Goal: Find specific page/section: Find specific page/section

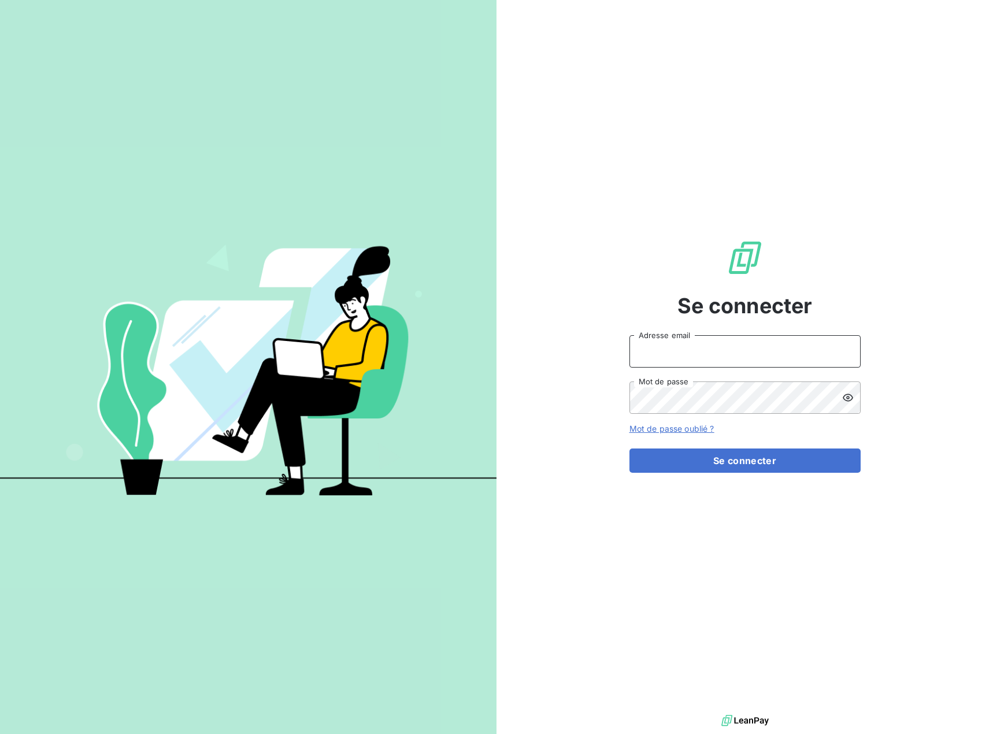
type input "[PERSON_NAME][EMAIL_ADDRESS][DOMAIN_NAME]"
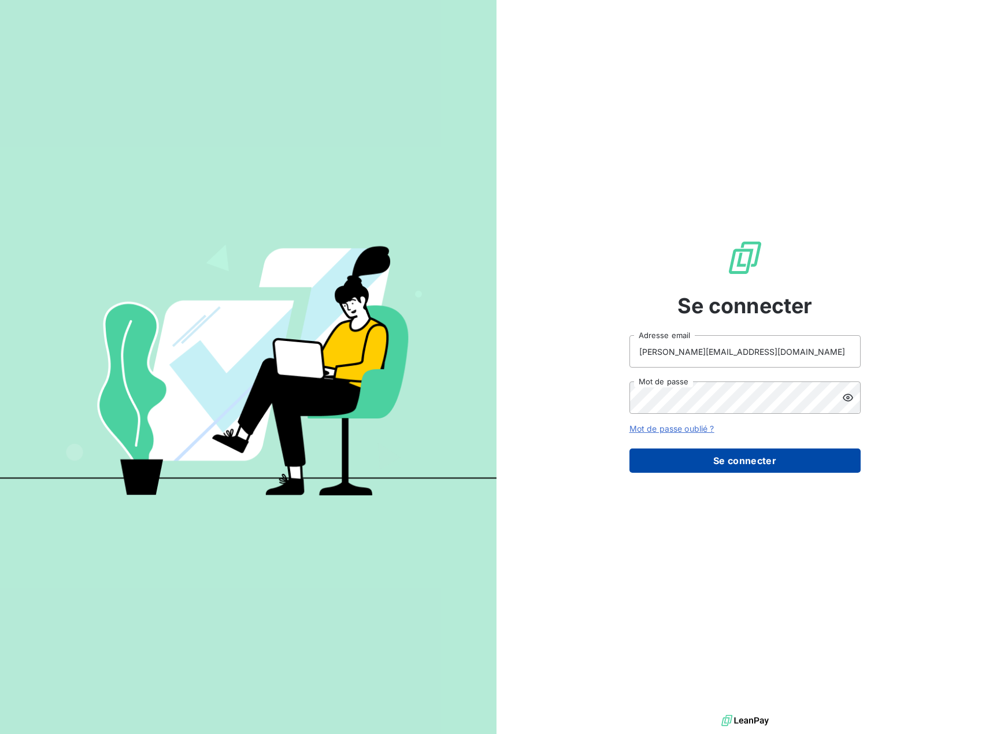
click at [738, 457] on button "Se connecter" at bounding box center [744, 460] width 231 height 24
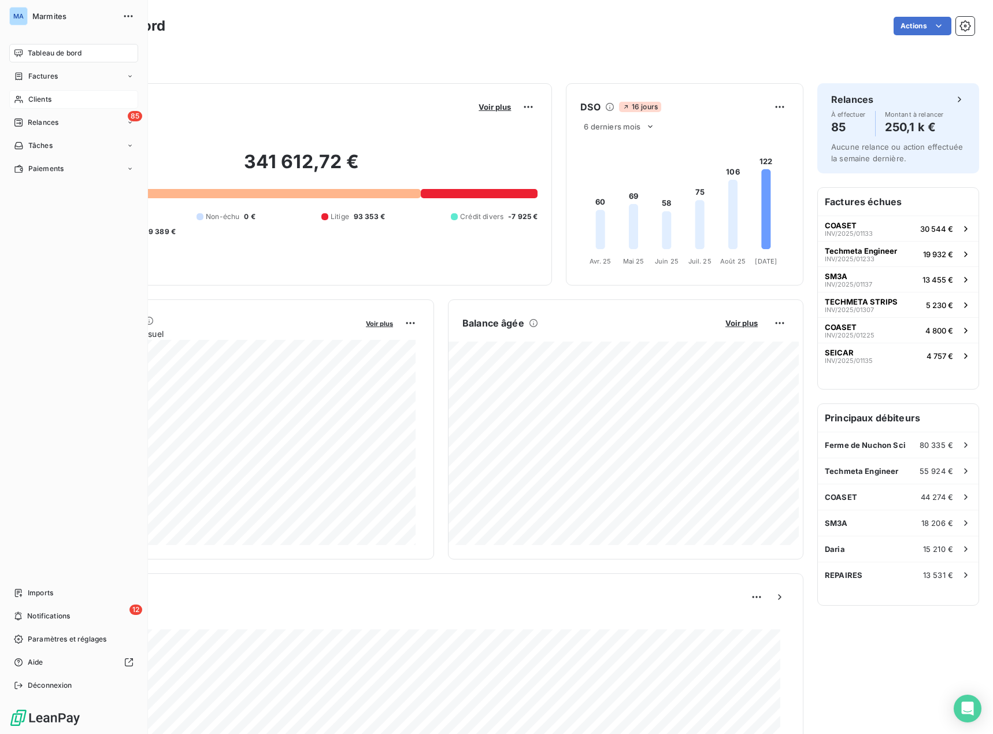
click at [34, 95] on span "Clients" at bounding box center [39, 99] width 23 height 10
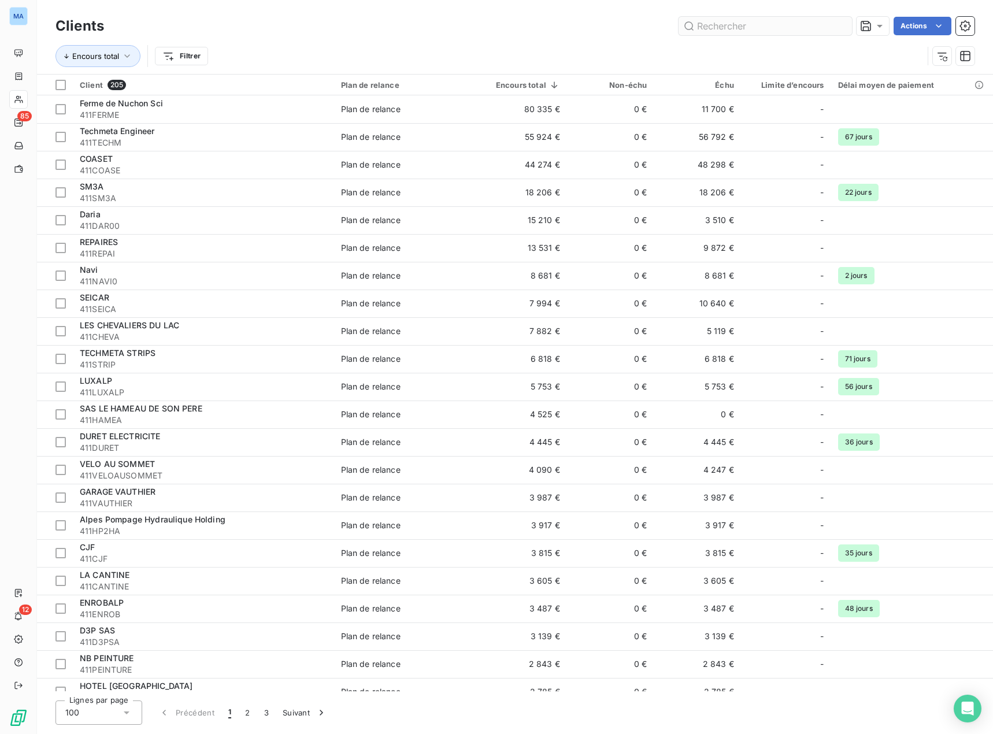
click at [734, 29] on input "text" at bounding box center [764, 26] width 173 height 18
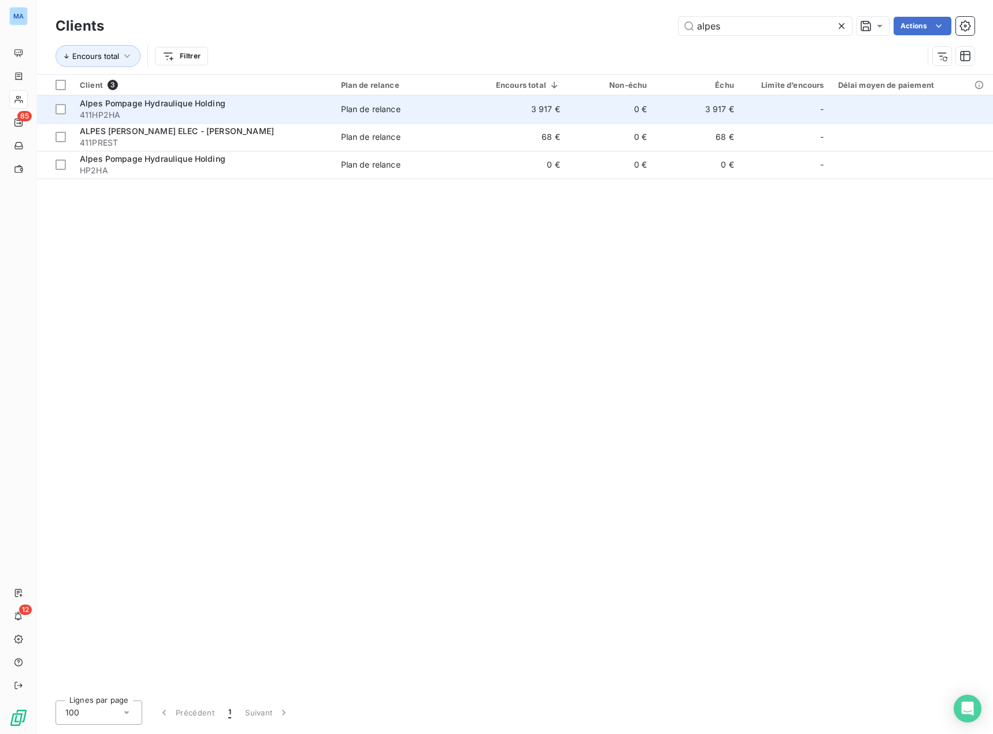
type input "alpes"
click at [108, 107] on span "Alpes Pompage Hydraulique Holding" at bounding box center [153, 103] width 146 height 10
